Goal: Complete application form

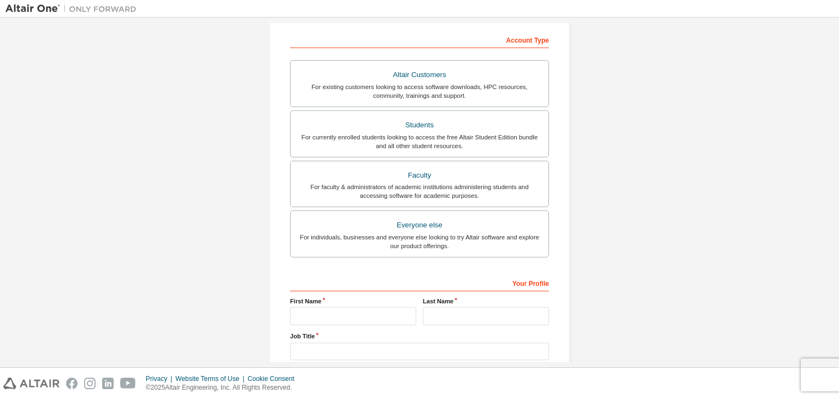
scroll to position [183, 0]
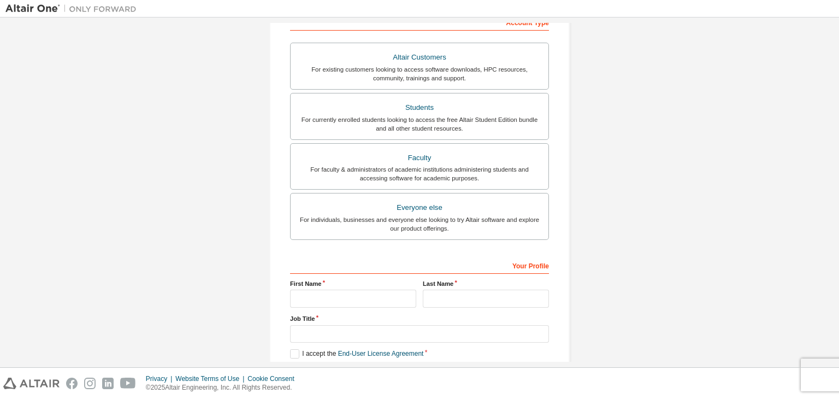
click at [343, 116] on div "For currently enrolled students looking to access the free Altair Student Editi…" at bounding box center [419, 123] width 245 height 17
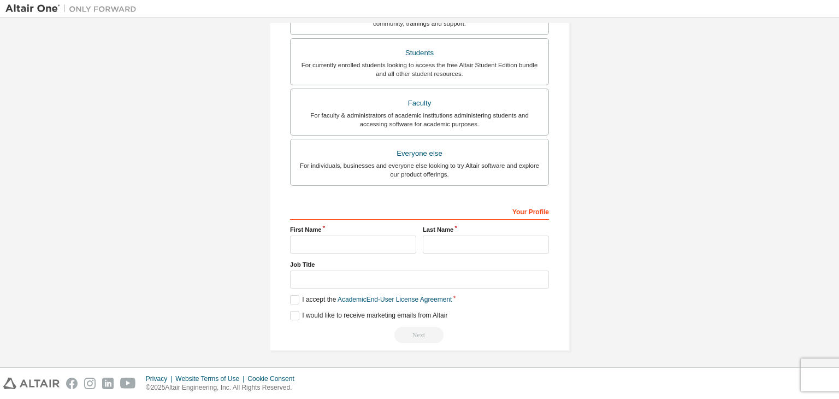
scroll to position [266, 0]
click at [297, 242] on input "text" at bounding box center [353, 244] width 126 height 18
click at [306, 278] on input "text" at bounding box center [419, 279] width 259 height 18
click at [310, 236] on input "text" at bounding box center [353, 244] width 126 height 18
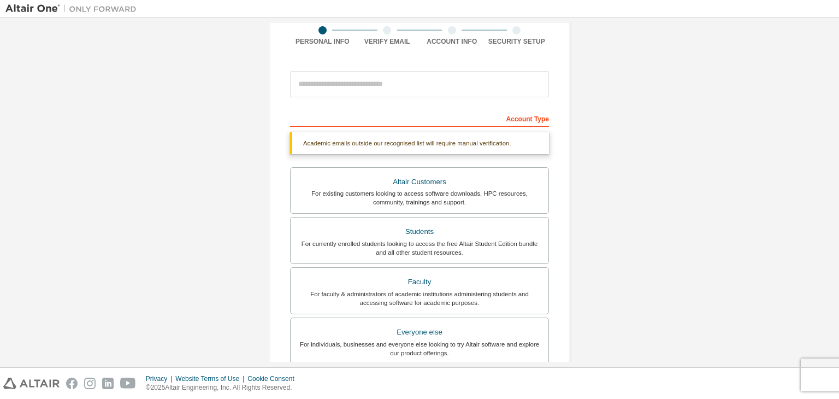
scroll to position [80, 0]
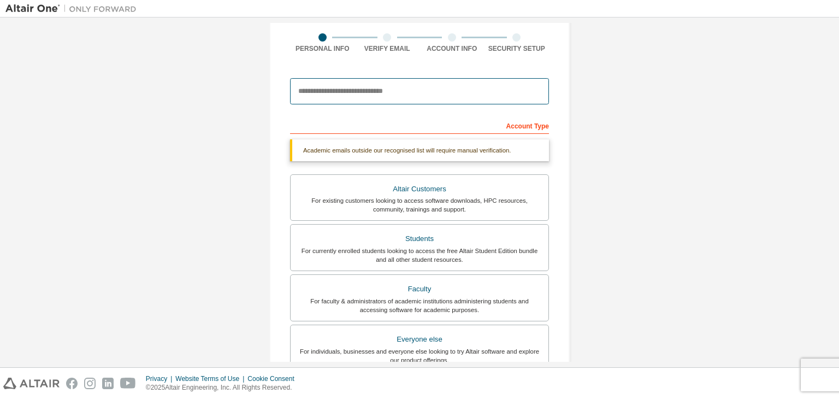
click at [322, 98] on input "email" at bounding box center [419, 91] width 259 height 26
type input "**********"
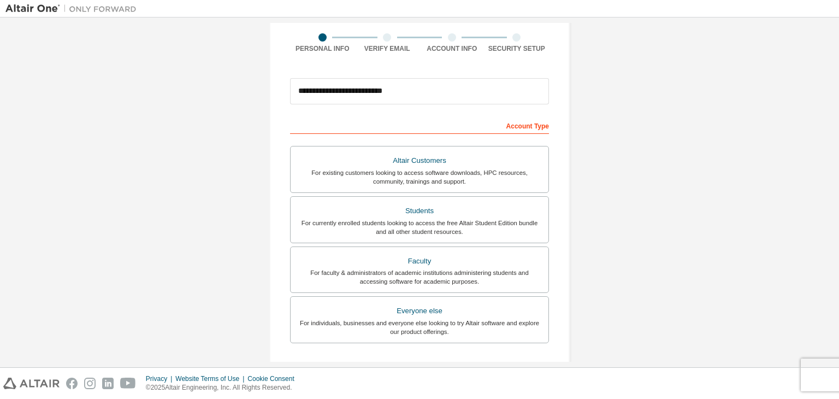
click at [189, 130] on div "**********" at bounding box center [419, 232] width 828 height 578
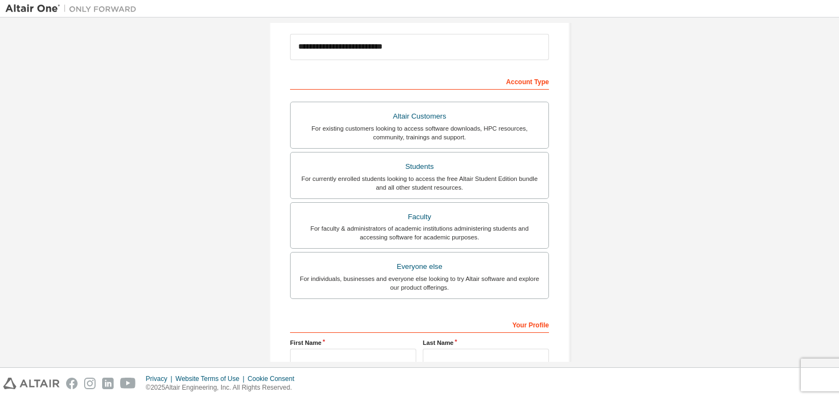
scroll to position [238, 0]
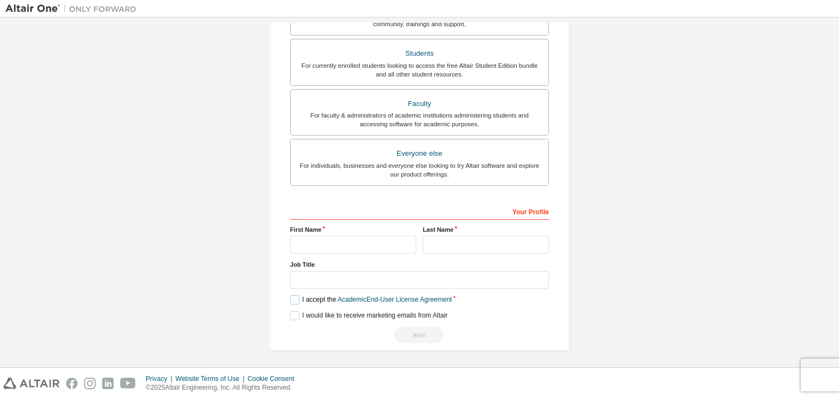
click at [291, 301] on label "I accept the Academic End-User License Agreement" at bounding box center [371, 299] width 162 height 9
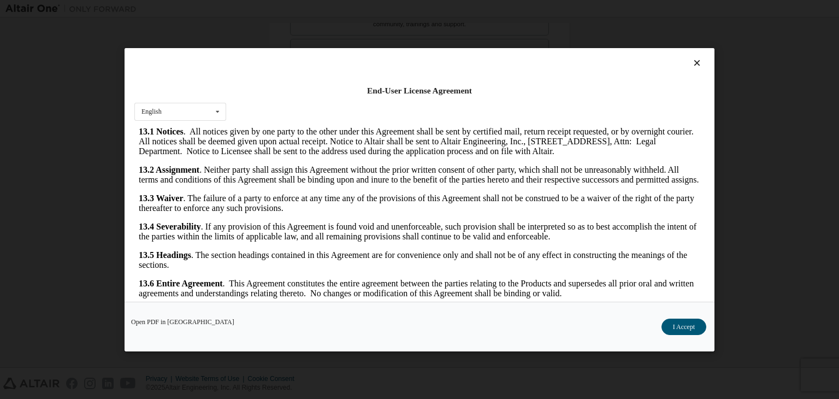
scroll to position [1824, 0]
click at [682, 325] on button "I Accept" at bounding box center [683, 326] width 45 height 16
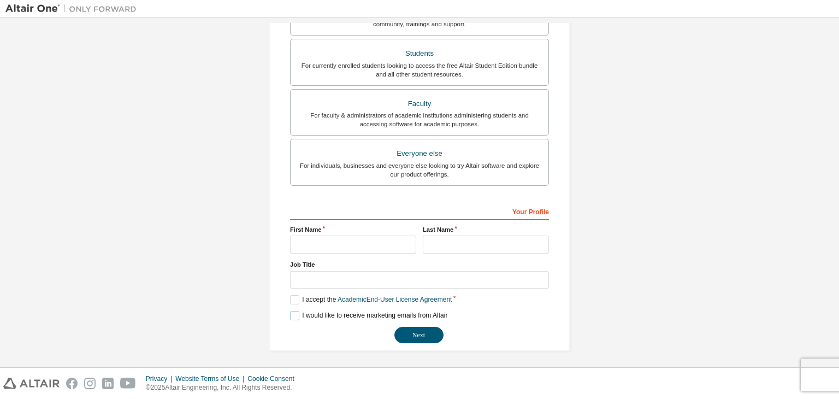
click at [292, 314] on label "I would like to receive marketing emails from Altair" at bounding box center [368, 315] width 157 height 9
click at [311, 242] on input "text" at bounding box center [353, 244] width 126 height 18
type input "********"
click at [455, 231] on label "Last Name" at bounding box center [486, 229] width 126 height 9
click at [455, 236] on input "text" at bounding box center [486, 244] width 126 height 18
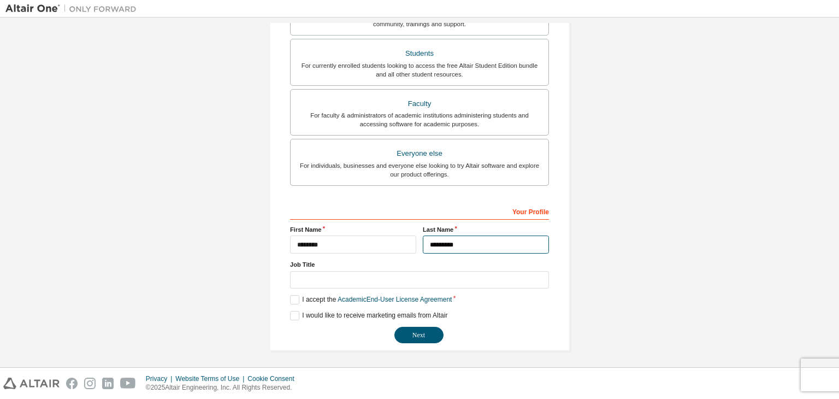
type input "*********"
click at [343, 283] on input "text" at bounding box center [419, 280] width 259 height 18
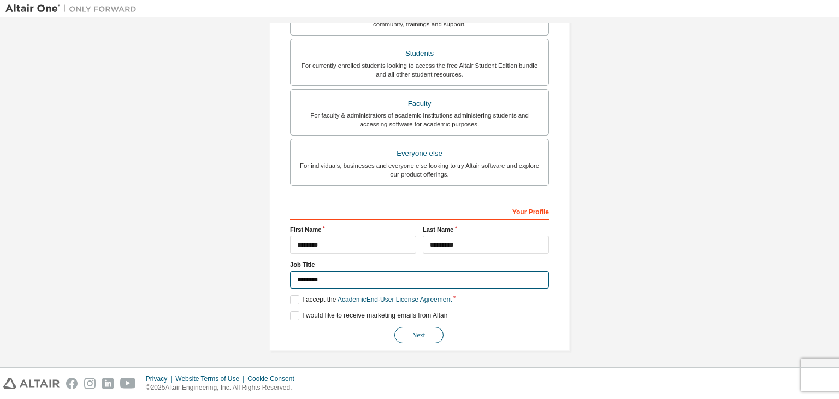
type input "********"
click at [422, 339] on button "Next" at bounding box center [418, 335] width 49 height 16
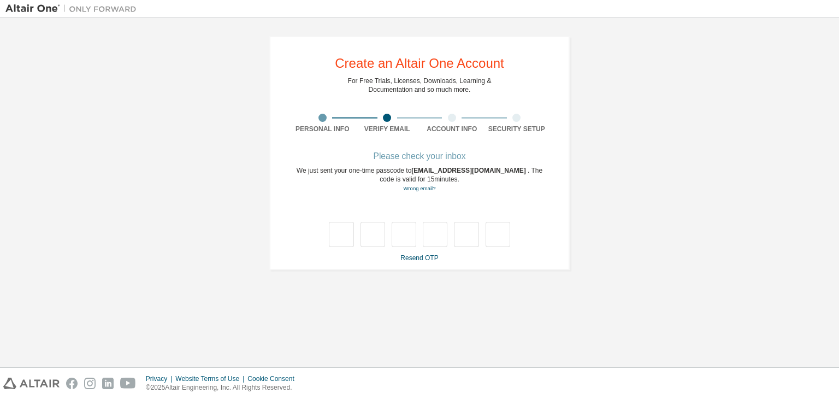
type input "*"
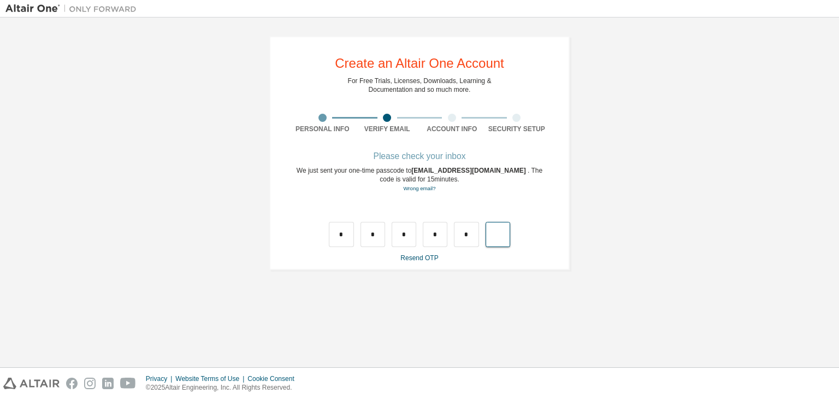
type input "*"
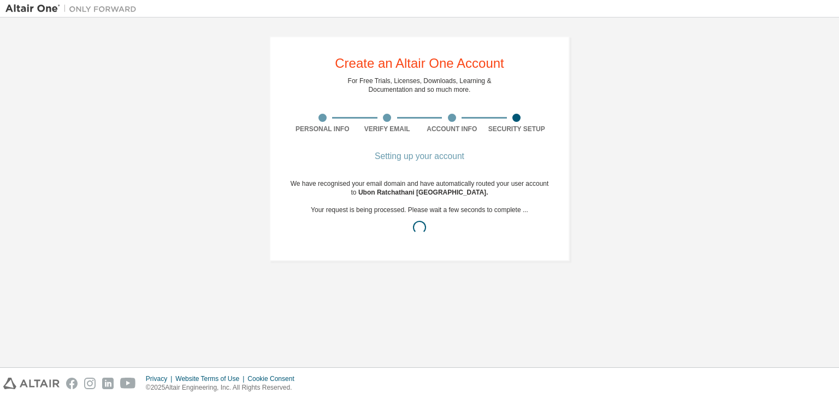
click at [422, 339] on div "Create an Altair One Account For Free Trials, Licenses, Downloads, Learning & D…" at bounding box center [419, 192] width 828 height 339
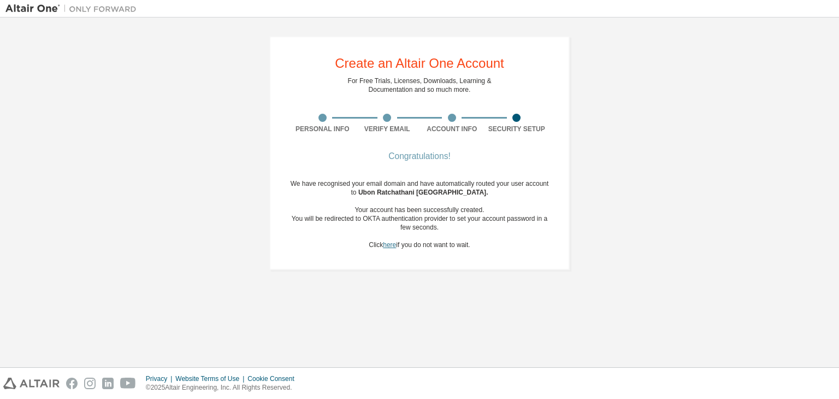
click at [383, 245] on link "here" at bounding box center [389, 245] width 13 height 8
